Goal: Navigation & Orientation: Find specific page/section

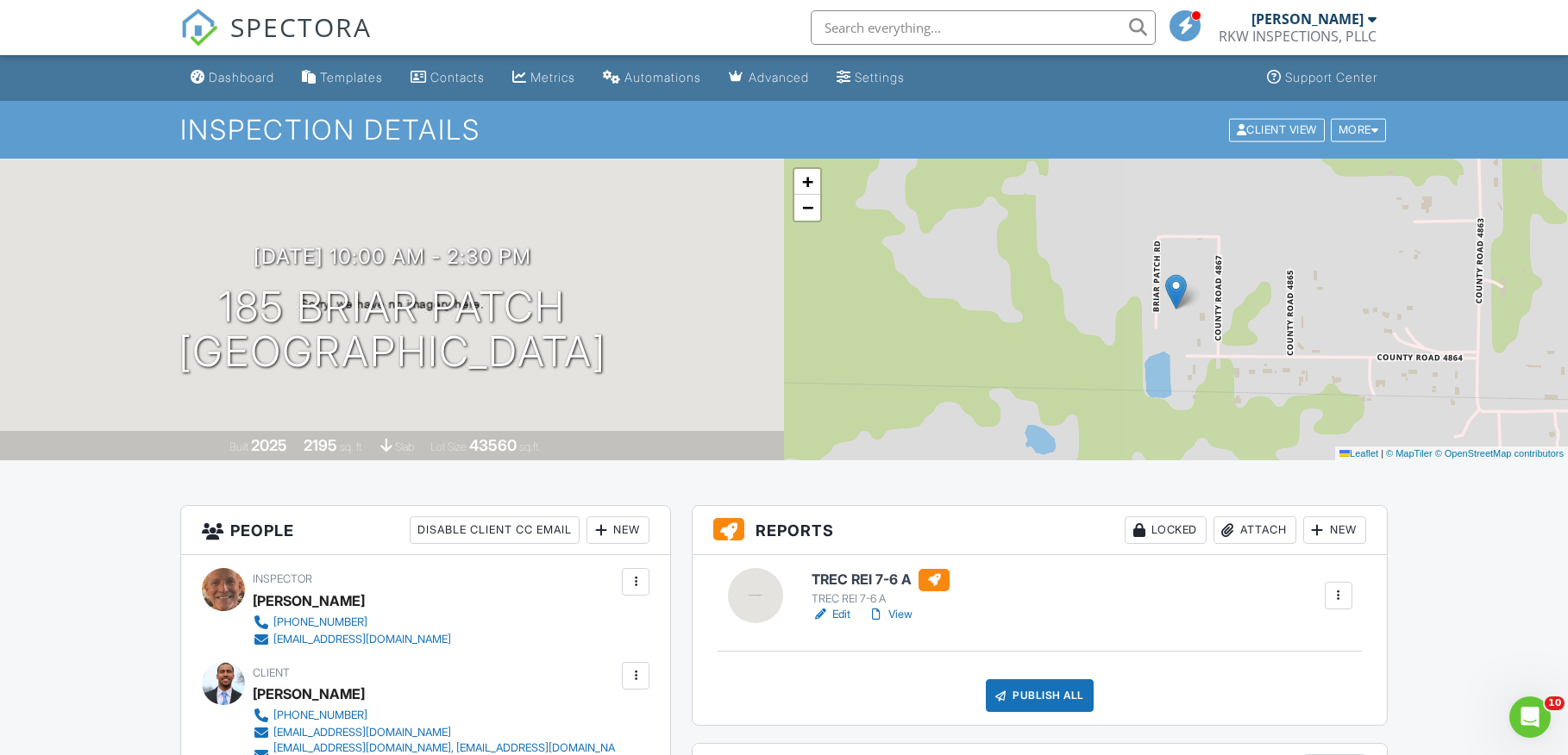
click at [1375, 23] on div at bounding box center [1371, 18] width 8 height 14
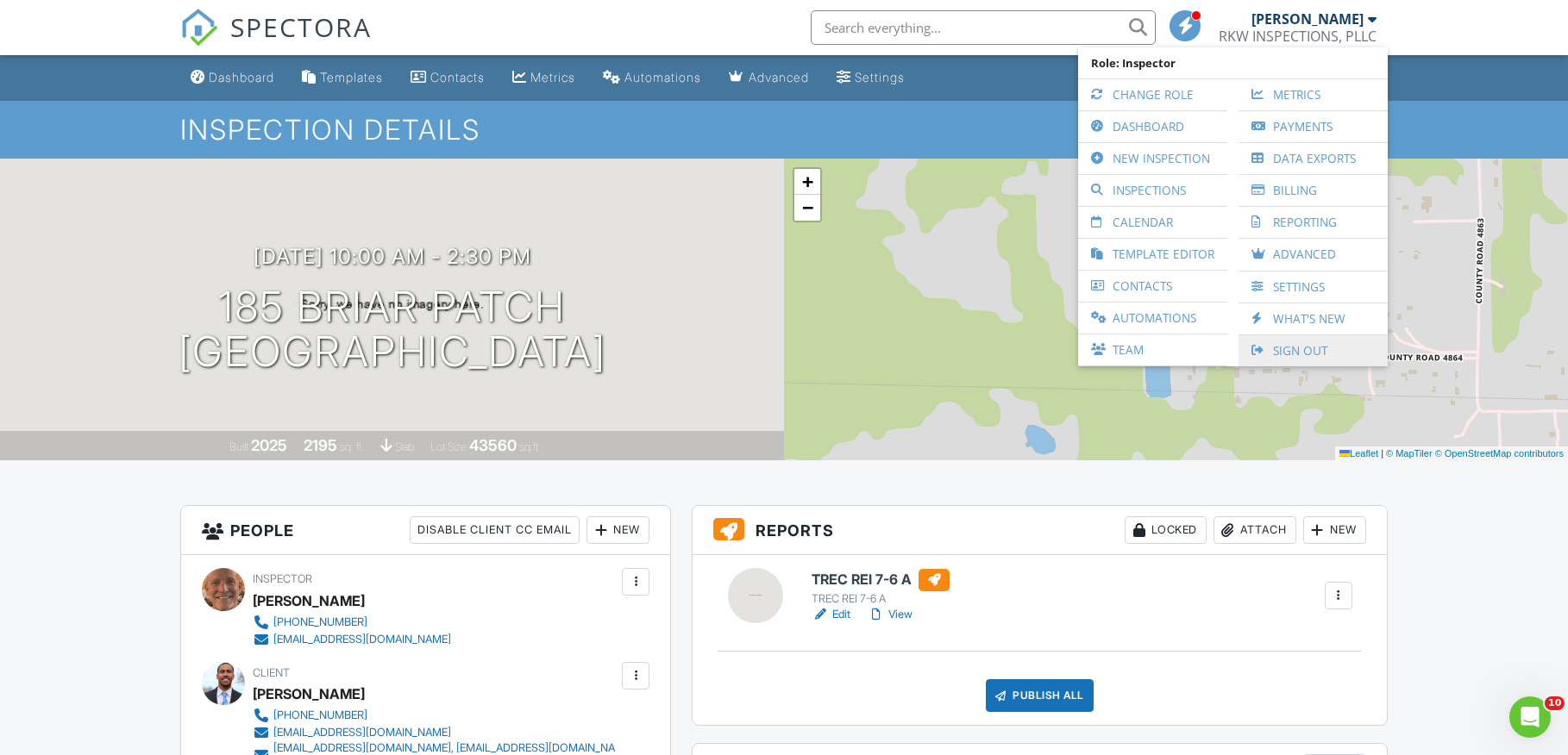
click at [1312, 358] on link "Sign Out" at bounding box center [1313, 351] width 132 height 31
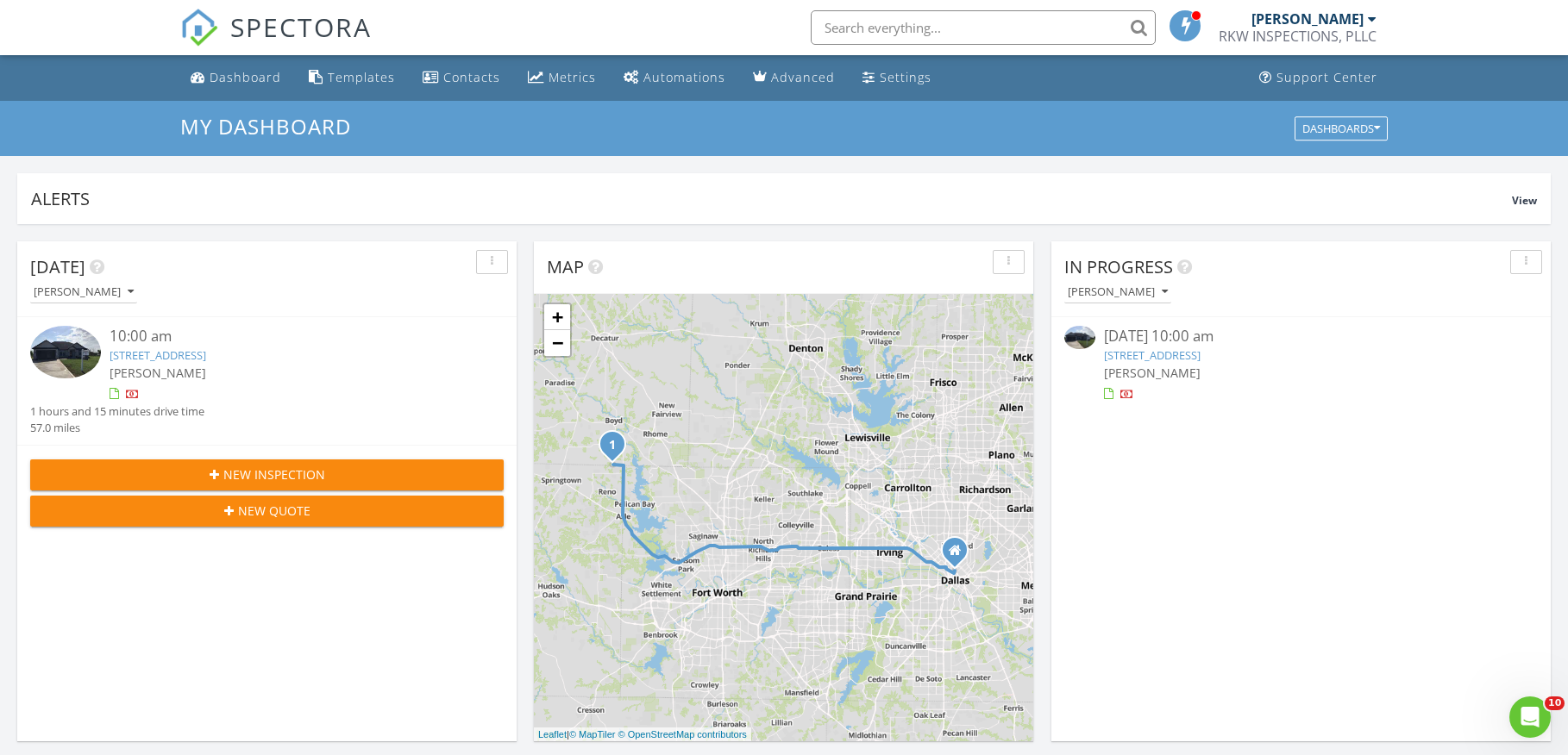
click at [170, 360] on link "185 Briar Patch, Azle, TX 76020" at bounding box center [158, 355] width 96 height 16
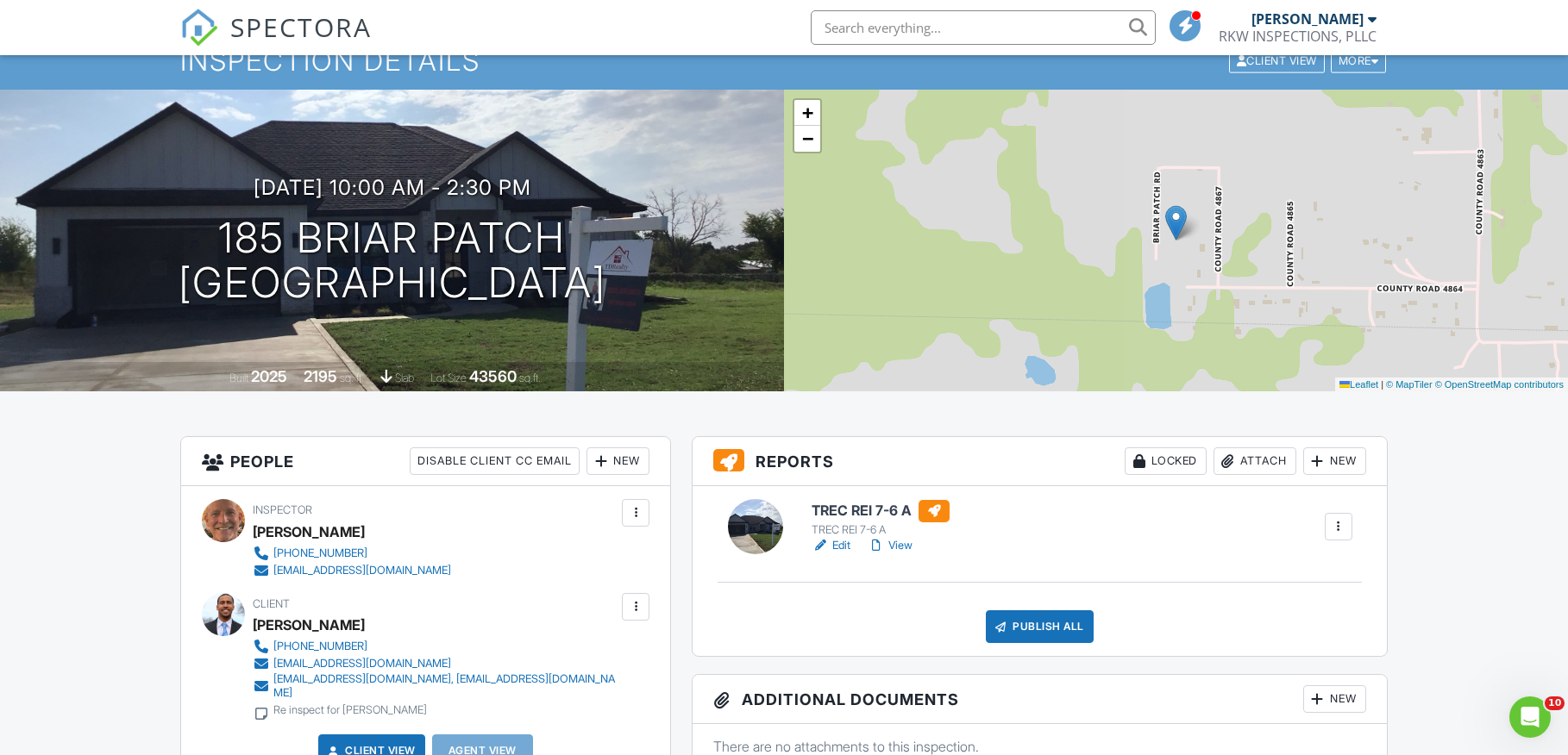
scroll to position [94, 0]
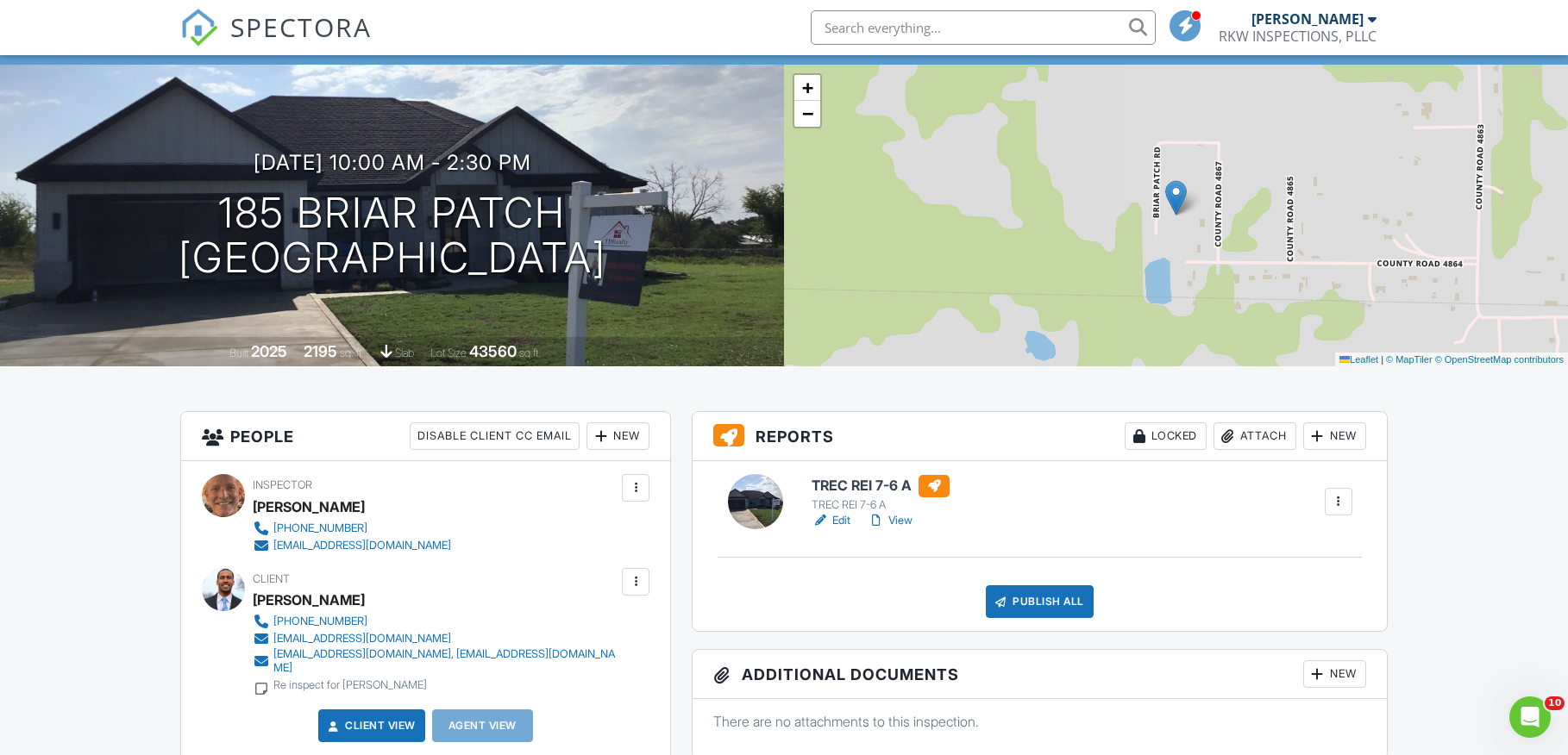
click at [903, 520] on link "View" at bounding box center [890, 520] width 45 height 17
